Goal: Check status: Check status

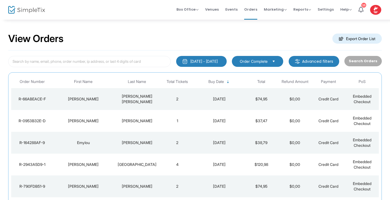
click at [108, 96] on div "[PERSON_NAME]" at bounding box center [84, 98] width 58 height 5
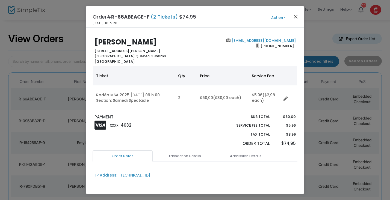
click at [295, 16] on button "Close" at bounding box center [295, 16] width 7 height 7
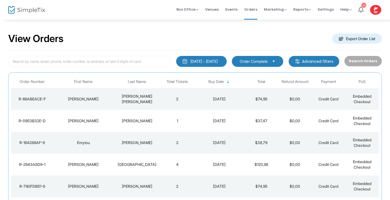
scroll to position [62, 0]
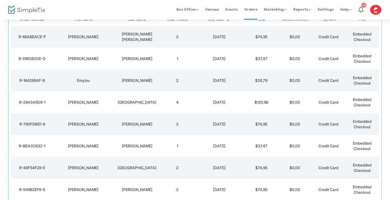
click at [98, 58] on div "[PERSON_NAME]" at bounding box center [84, 58] width 58 height 5
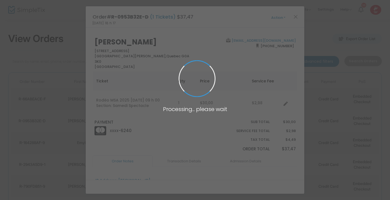
scroll to position [0, 0]
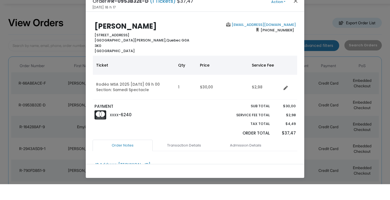
click at [296, 13] on button "Close" at bounding box center [295, 16] width 7 height 7
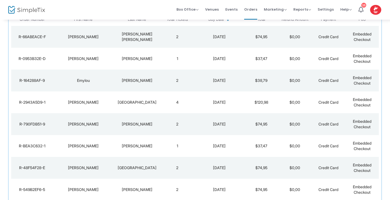
click at [133, 84] on td "[PERSON_NAME]" at bounding box center [137, 81] width 47 height 22
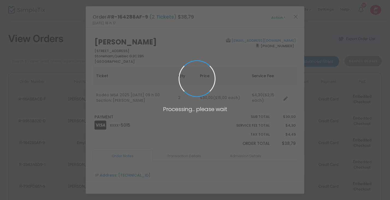
scroll to position [0, 0]
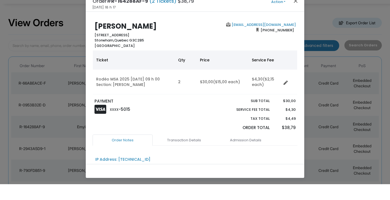
click at [294, 13] on button "Close" at bounding box center [295, 16] width 7 height 7
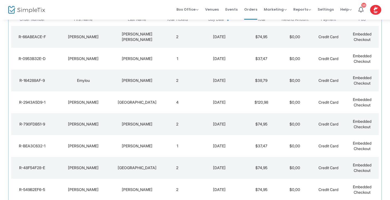
click at [126, 105] on td "[GEOGRAPHIC_DATA]" at bounding box center [137, 103] width 47 height 22
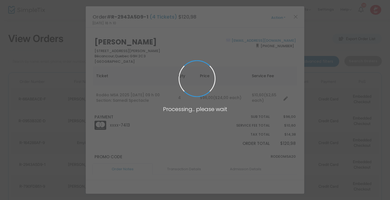
scroll to position [0, 0]
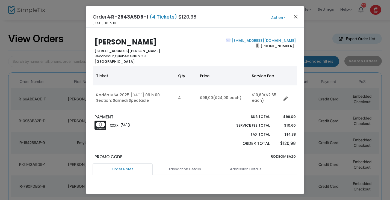
click at [296, 15] on button "Close" at bounding box center [295, 16] width 7 height 7
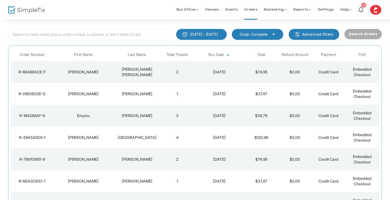
scroll to position [52, 0]
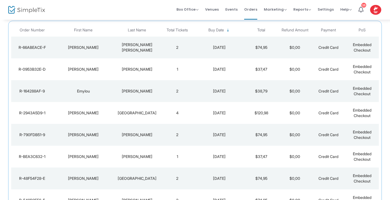
click at [171, 114] on td "4" at bounding box center [178, 113] width 34 height 22
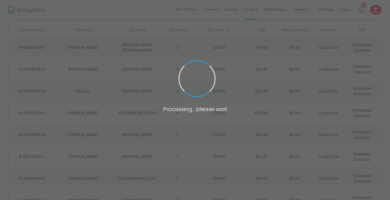
click at [171, 114] on div "Processing... please wait" at bounding box center [194, 110] width 87 height 8
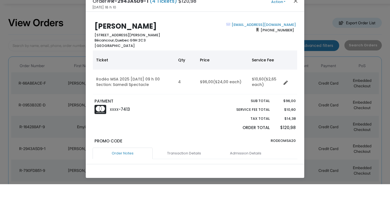
click at [296, 13] on button "Close" at bounding box center [295, 16] width 7 height 7
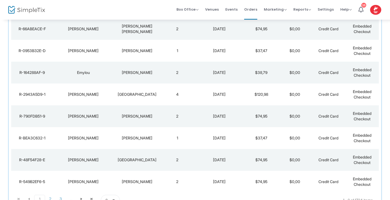
scroll to position [78, 0]
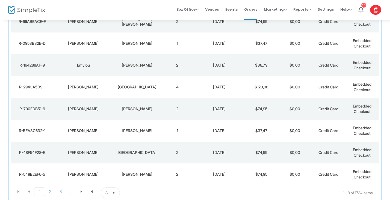
click at [160, 109] on td "[PERSON_NAME]" at bounding box center [137, 109] width 47 height 22
click at [0, 0] on h3 "Processing... please wait" at bounding box center [0, 0] width 0 height 0
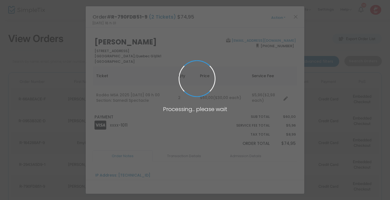
scroll to position [0, 0]
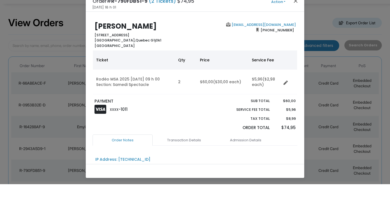
click at [297, 13] on button "Close" at bounding box center [295, 16] width 7 height 7
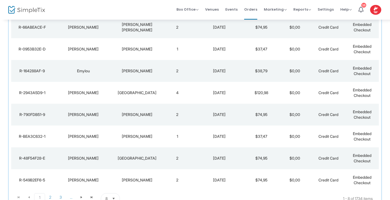
scroll to position [78, 0]
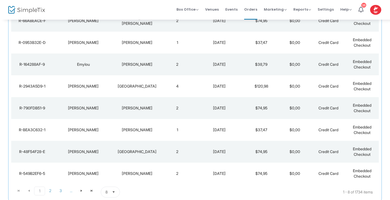
click at [153, 111] on td "[PERSON_NAME]" at bounding box center [137, 108] width 47 height 22
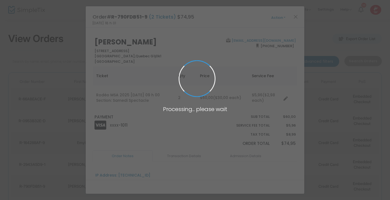
scroll to position [0, 0]
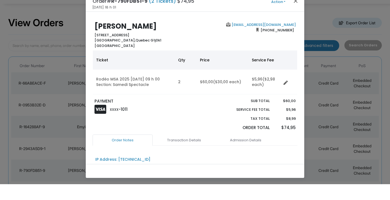
click at [296, 13] on button "Close" at bounding box center [295, 16] width 7 height 7
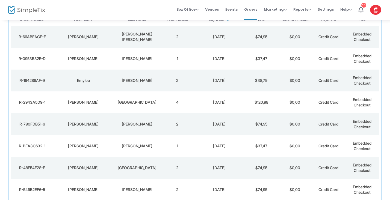
scroll to position [116, 0]
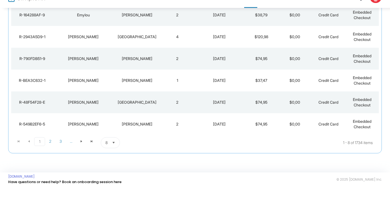
click at [135, 111] on div "[GEOGRAPHIC_DATA]" at bounding box center [137, 113] width 44 height 5
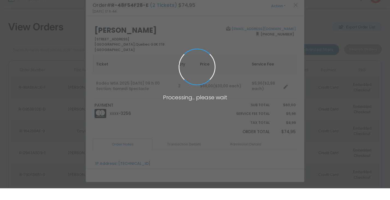
scroll to position [0, 0]
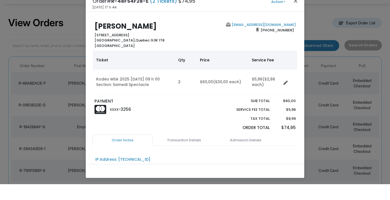
click at [296, 13] on button "Close" at bounding box center [295, 16] width 7 height 7
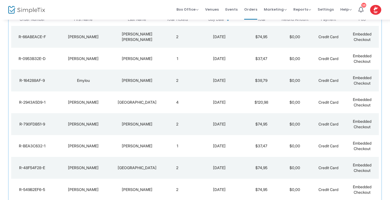
scroll to position [116, 0]
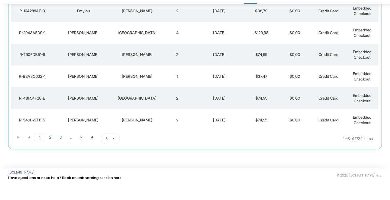
click at [113, 150] on span "Select" at bounding box center [113, 154] width 9 height 9
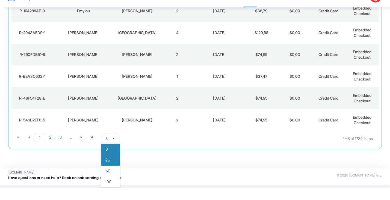
click at [107, 170] on span "25" at bounding box center [107, 172] width 5 height 5
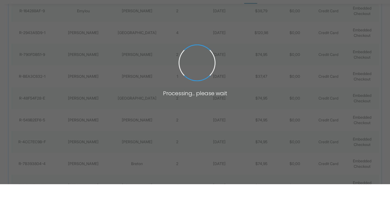
scroll to position [132, 0]
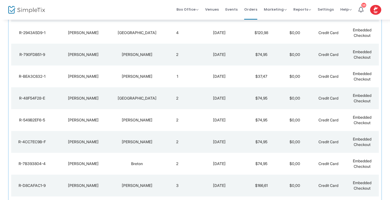
click at [102, 145] on td "vanessa" at bounding box center [83, 142] width 60 height 22
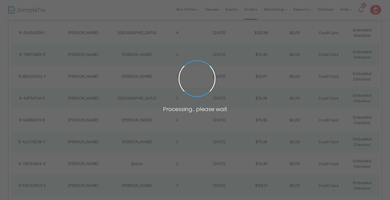
scroll to position [0, 0]
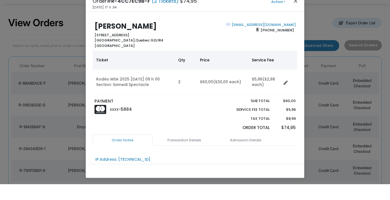
click at [296, 13] on button "Close" at bounding box center [295, 16] width 7 height 7
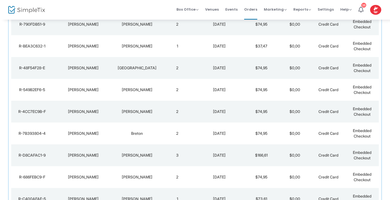
scroll to position [170, 0]
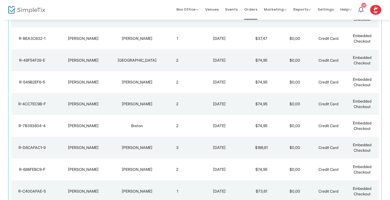
click at [149, 108] on td "bergeron" at bounding box center [137, 104] width 47 height 22
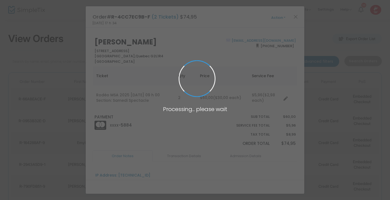
scroll to position [0, 0]
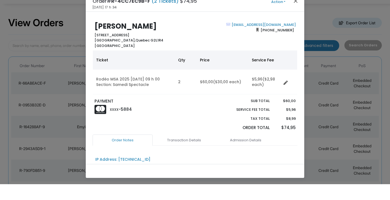
click at [297, 13] on button "Close" at bounding box center [295, 16] width 7 height 7
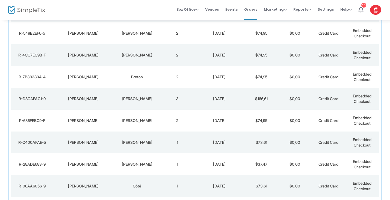
scroll to position [219, 0]
click at [164, 142] on td "1" at bounding box center [178, 142] width 34 height 22
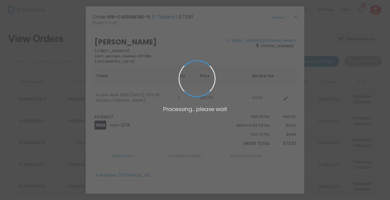
scroll to position [0, 0]
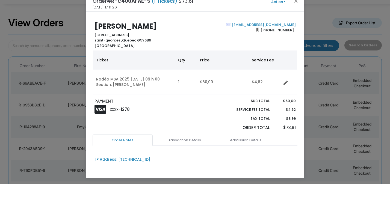
click at [296, 13] on button "Close" at bounding box center [295, 16] width 7 height 7
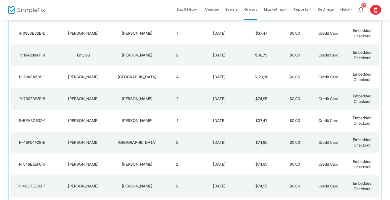
click at [141, 186] on div "bergeron" at bounding box center [137, 186] width 44 height 5
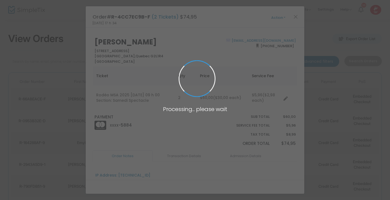
scroll to position [0, 0]
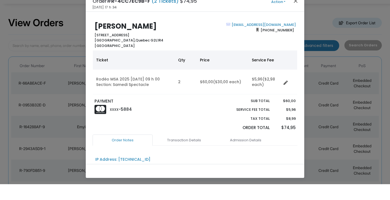
click at [296, 13] on button "Close" at bounding box center [295, 16] width 7 height 7
